Goal: Information Seeking & Learning: Learn about a topic

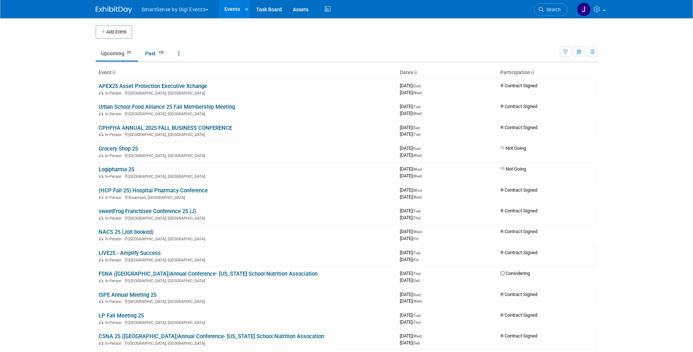
click at [62, 131] on body "SmartSense by Digi Events Choose Workspace: Jolt SmartSense by Digi Events Even…" at bounding box center [346, 176] width 693 height 352
click at [124, 128] on link "CPHFHA ANNUAL 2025 FALL BUSINESS CONFERENCE" at bounding box center [165, 128] width 133 height 7
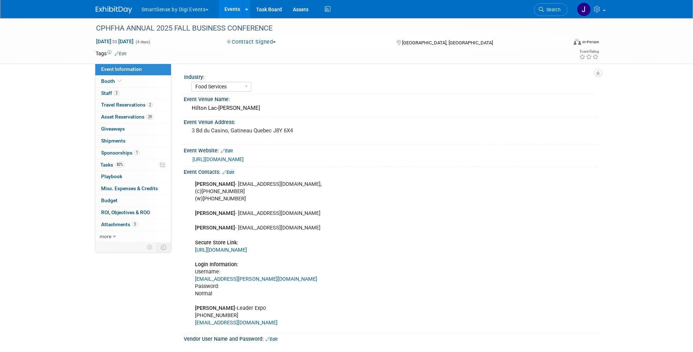
select select "Food Services"
click at [228, 130] on pre "3 Bd du Casino, Gatineau Quebec J8Y 6X4" at bounding box center [270, 130] width 156 height 7
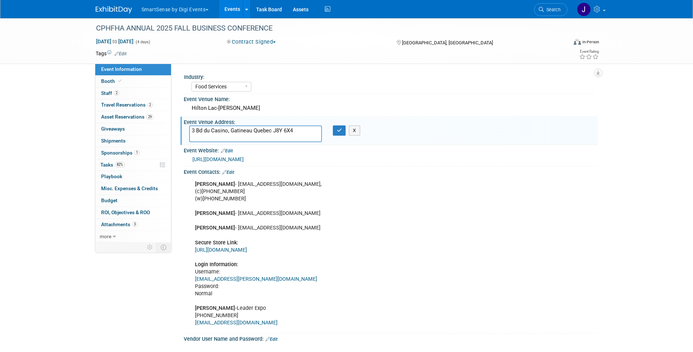
click at [228, 130] on textarea "3 Bd du Casino, Gatineau Quebec J8Y 6X4" at bounding box center [255, 133] width 133 height 17
click at [228, 131] on textarea "3 Bd du Casino, Gatineau Quebec J8Y 6X4" at bounding box center [255, 133] width 133 height 17
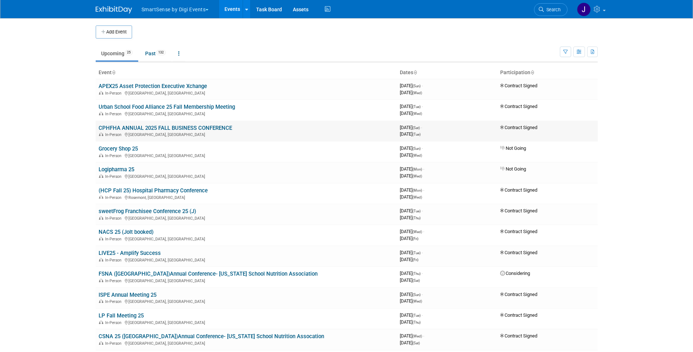
click at [134, 128] on link "CPHFHA ANNUAL 2025 FALL BUSINESS CONFERENCE" at bounding box center [165, 128] width 133 height 7
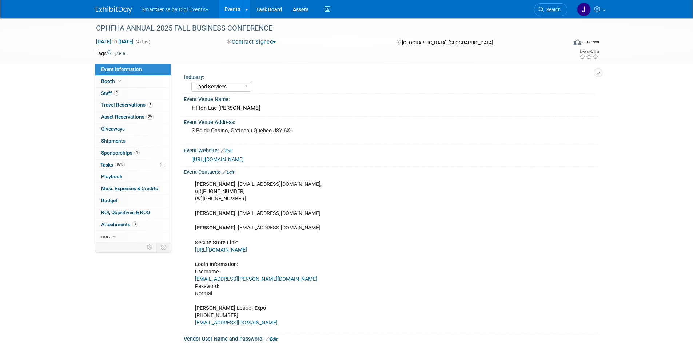
select select "Food Services"
click at [244, 160] on link "[URL][DOMAIN_NAME]" at bounding box center [217, 159] width 51 height 6
click at [48, 164] on div "CPHFHA ANNUAL 2025 FALL BUSINESS CONFERENCE Sep 27, 2025 to Sep 30, 2025 (4 day…" at bounding box center [346, 329] width 693 height 623
